Goal: Check status: Check status

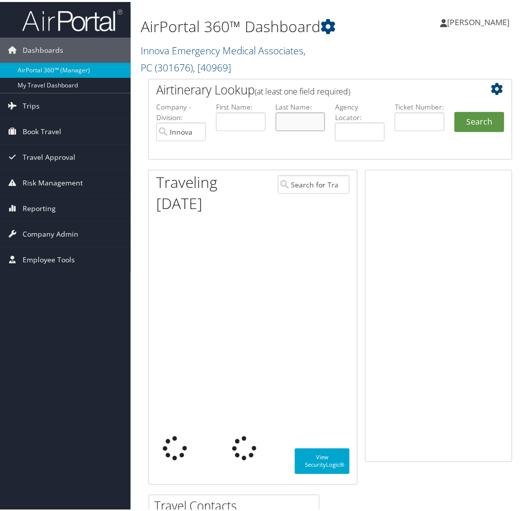
click at [296, 122] on input "text" at bounding box center [301, 120] width 50 height 19
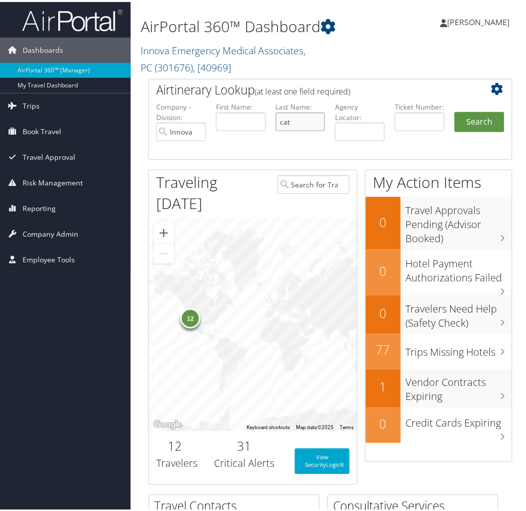
type input "Catmull"
click at [481, 126] on button "Search" at bounding box center [480, 120] width 50 height 20
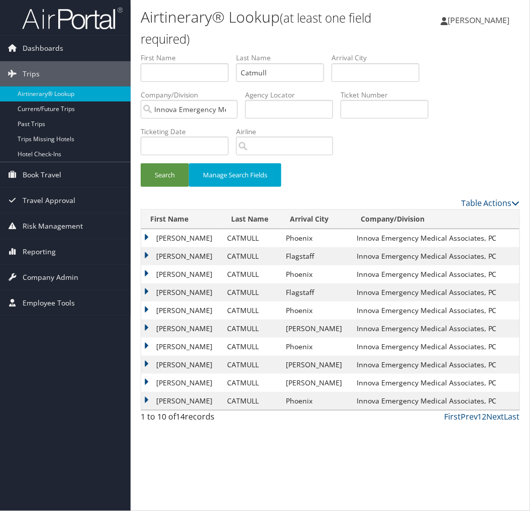
click at [147, 238] on td "[PERSON_NAME]" at bounding box center [181, 238] width 81 height 18
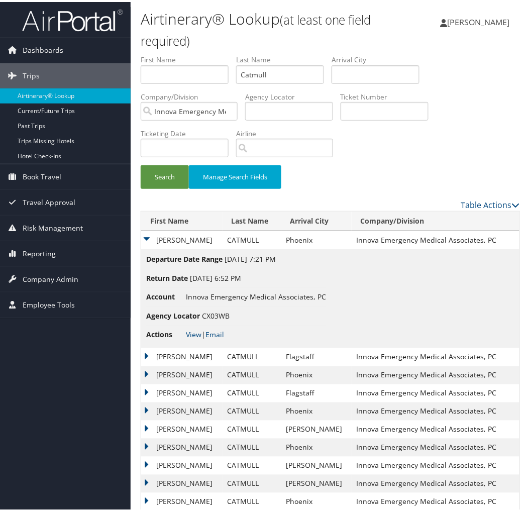
click at [147, 238] on td "[PERSON_NAME]" at bounding box center [181, 238] width 81 height 18
